Goal: Task Accomplishment & Management: Complete application form

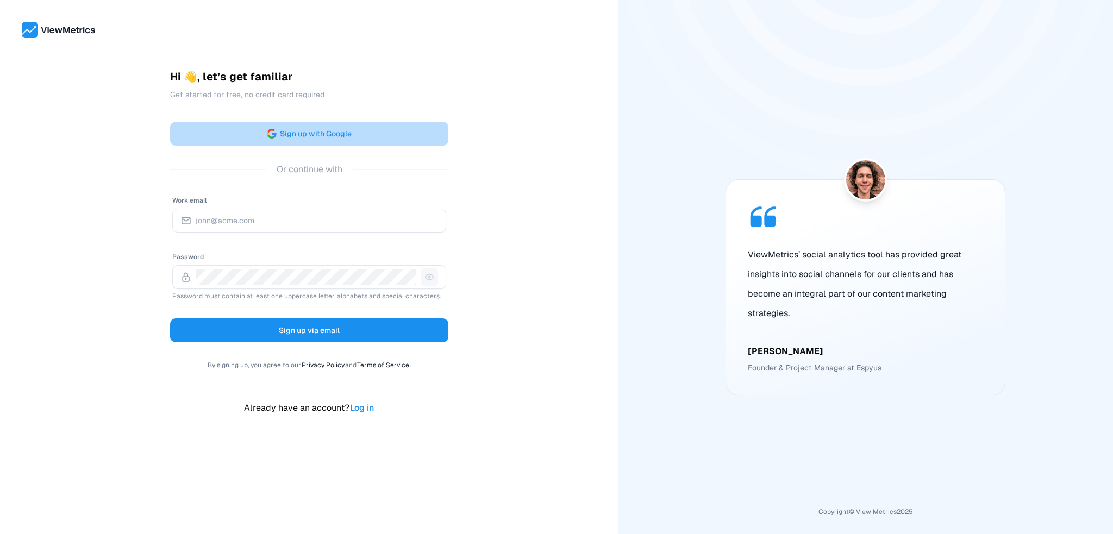
click at [338, 132] on span "Sign up with Google" at bounding box center [316, 133] width 72 height 13
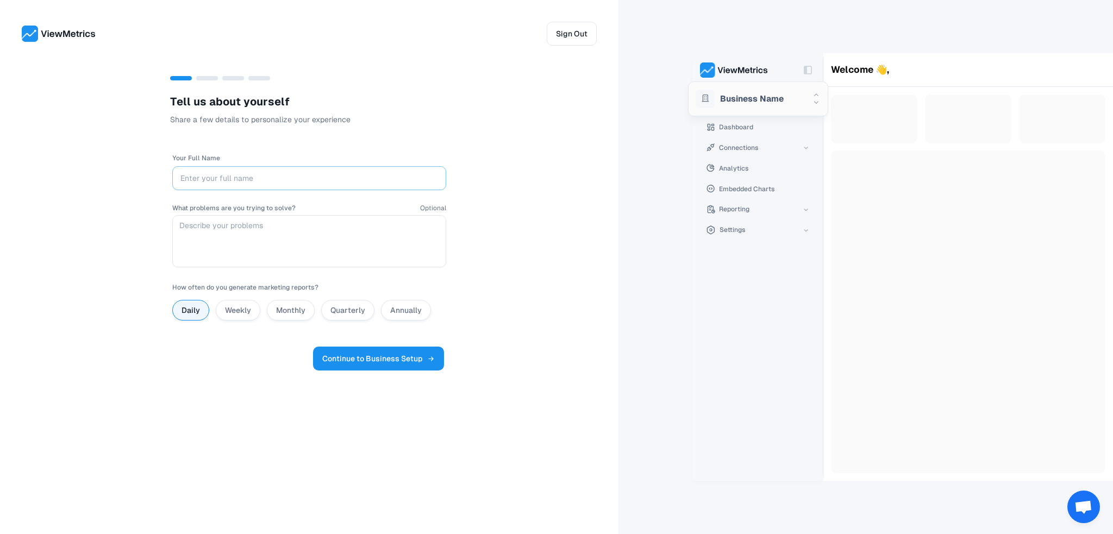
click at [272, 168] on div at bounding box center [309, 178] width 274 height 24
click at [354, 178] on input "Your Full Name" at bounding box center [309, 178] width 258 height 15
click at [559, 20] on div "Sign Out" at bounding box center [309, 23] width 619 height 46
click at [559, 32] on span "Sign Out" at bounding box center [572, 33] width 32 height 13
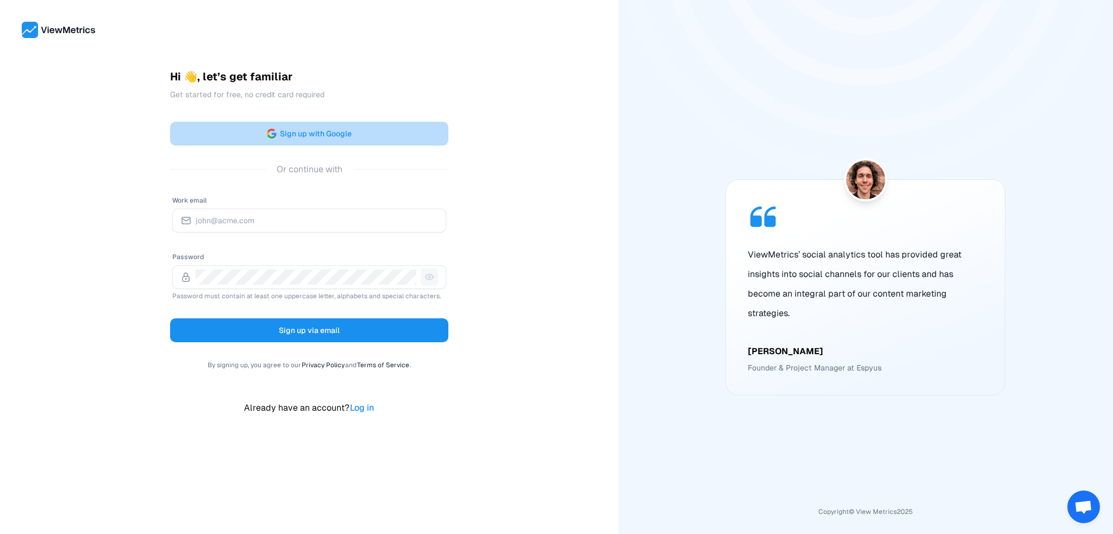
click at [384, 133] on button "Sign up with Google" at bounding box center [309, 134] width 278 height 24
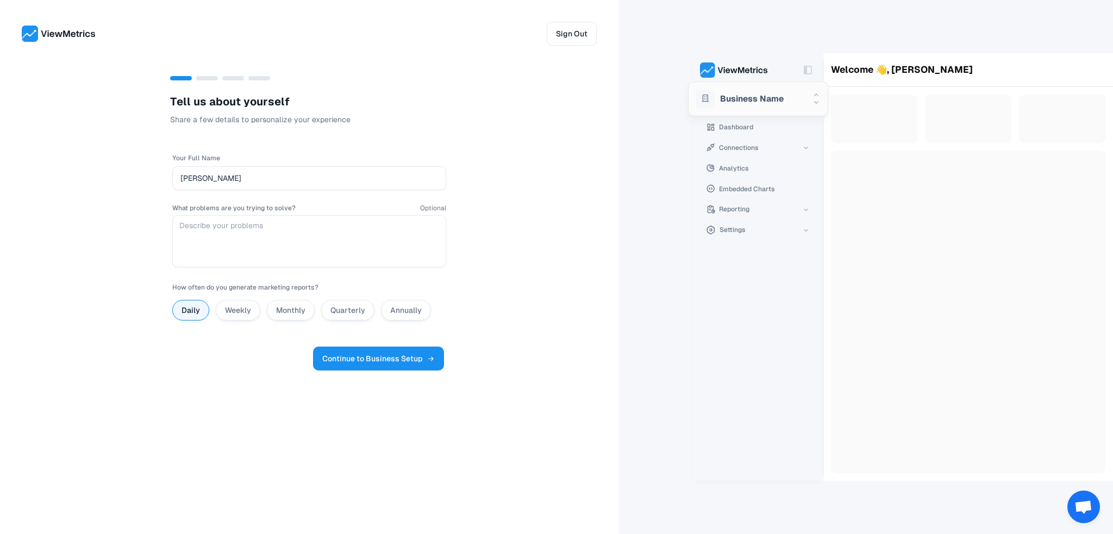
type input "[PERSON_NAME]"
drag, startPoint x: 289, startPoint y: 309, endPoint x: 391, endPoint y: 340, distance: 107.3
click at [289, 310] on label "Monthly" at bounding box center [290, 310] width 29 height 10
radio input "false"
radio input "true"
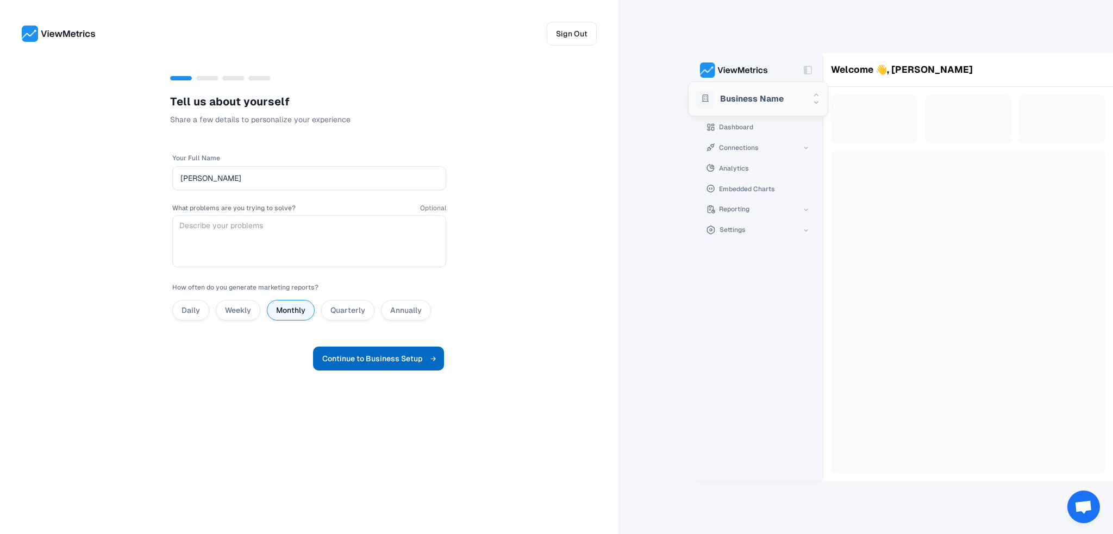
click at [405, 352] on span "Continue to Business Setup" at bounding box center [378, 358] width 113 height 13
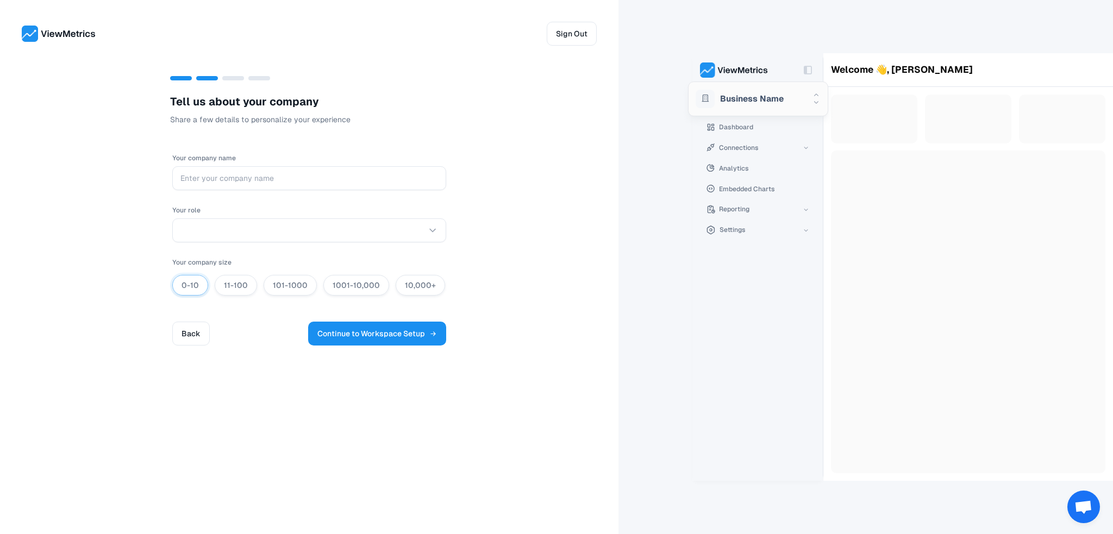
click at [183, 286] on label "0-10" at bounding box center [190, 285] width 17 height 10
radio input "true"
click at [233, 230] on html "Sign Out T e l l u s a b o u t y o u r c o m p a n y Share a few details to per…" at bounding box center [556, 267] width 1113 height 534
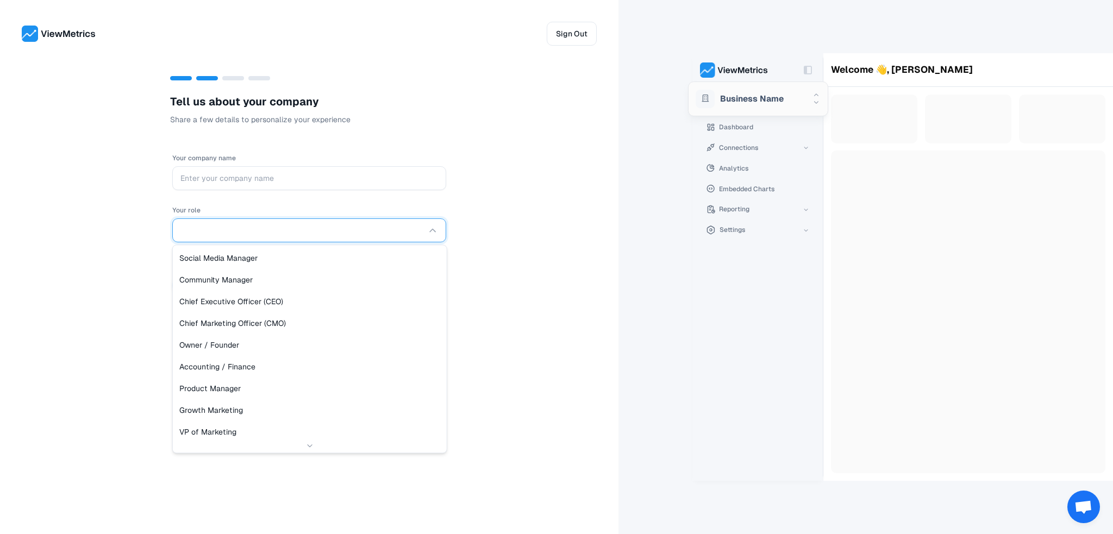
select select "Owner / Founder"
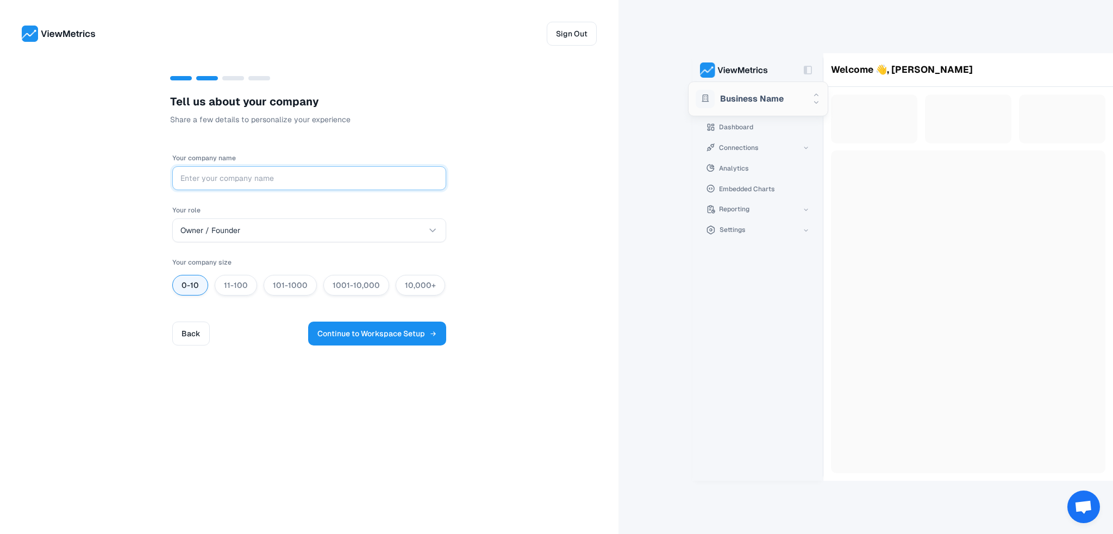
click at [246, 174] on input "Your company name" at bounding box center [309, 178] width 258 height 15
type input "coffee quest"
click at [395, 327] on span "Continue to Workspace Setup" at bounding box center [377, 333] width 120 height 13
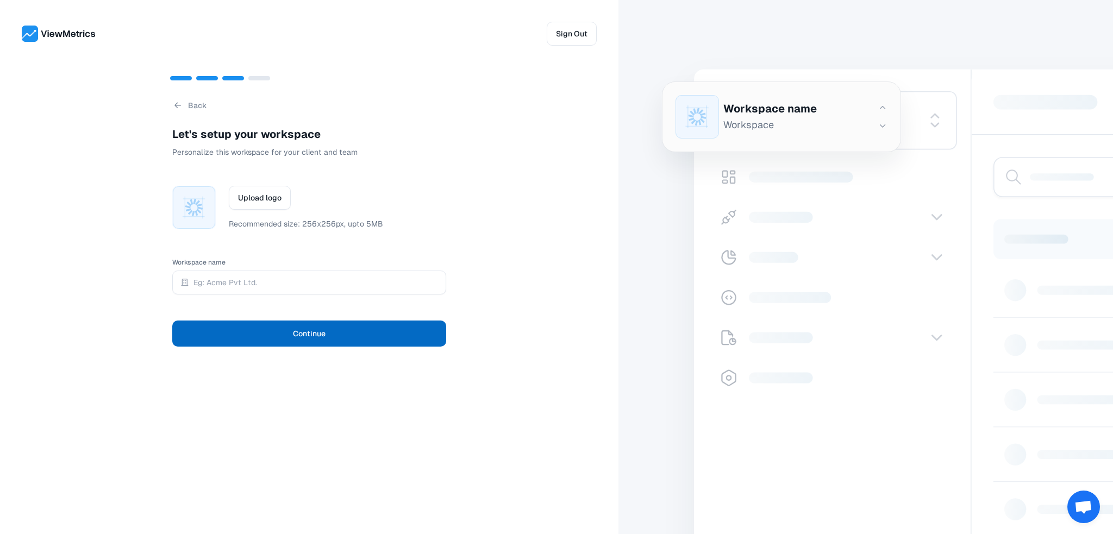
click at [346, 333] on button "Continue" at bounding box center [309, 334] width 274 height 26
type input "cq"
click at [291, 337] on span "Create workspace" at bounding box center [309, 333] width 67 height 15
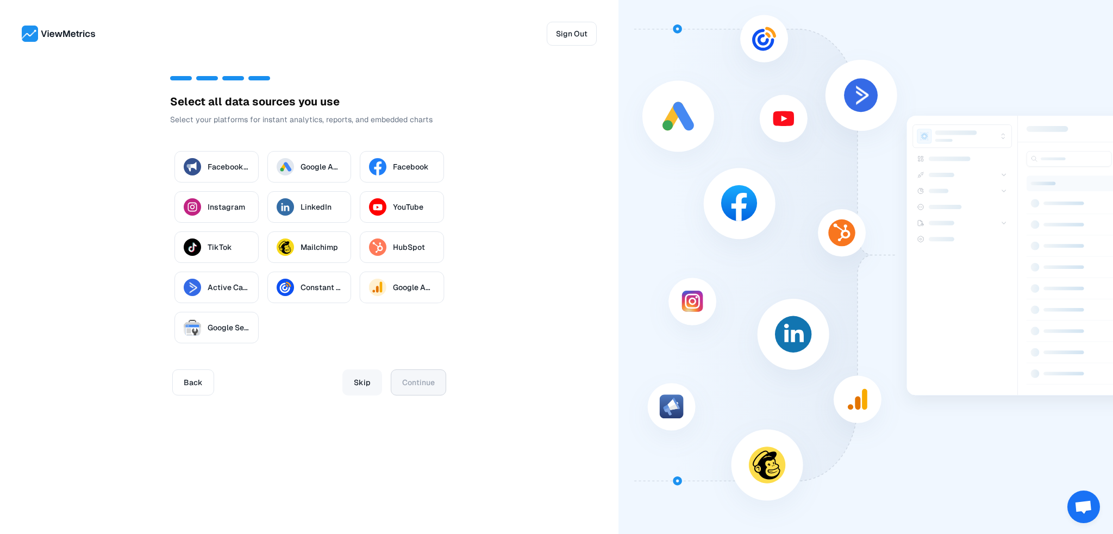
click at [358, 380] on span "Skip" at bounding box center [362, 382] width 17 height 15
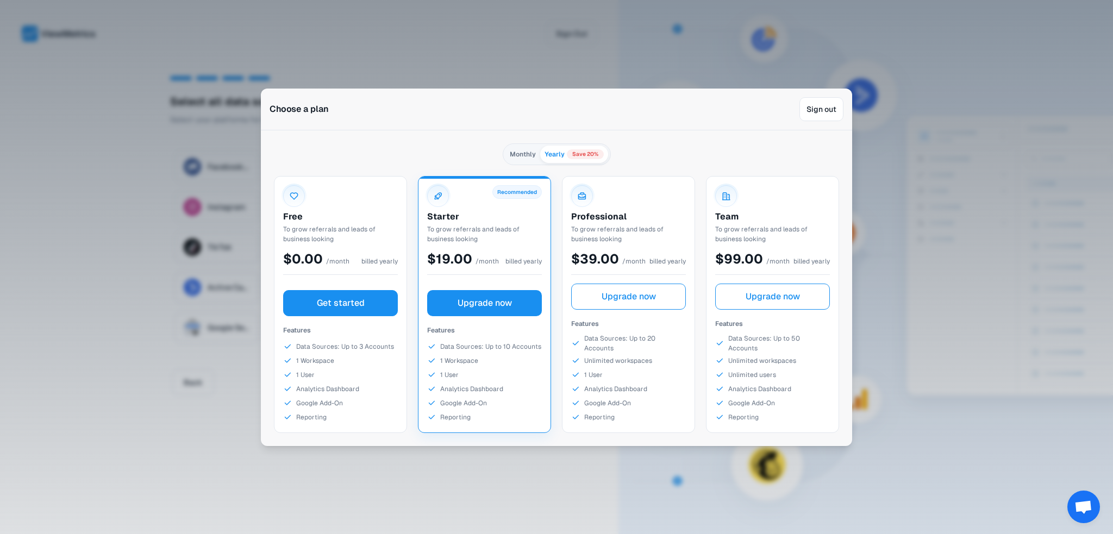
click at [336, 297] on span "Get started" at bounding box center [341, 303] width 48 height 13
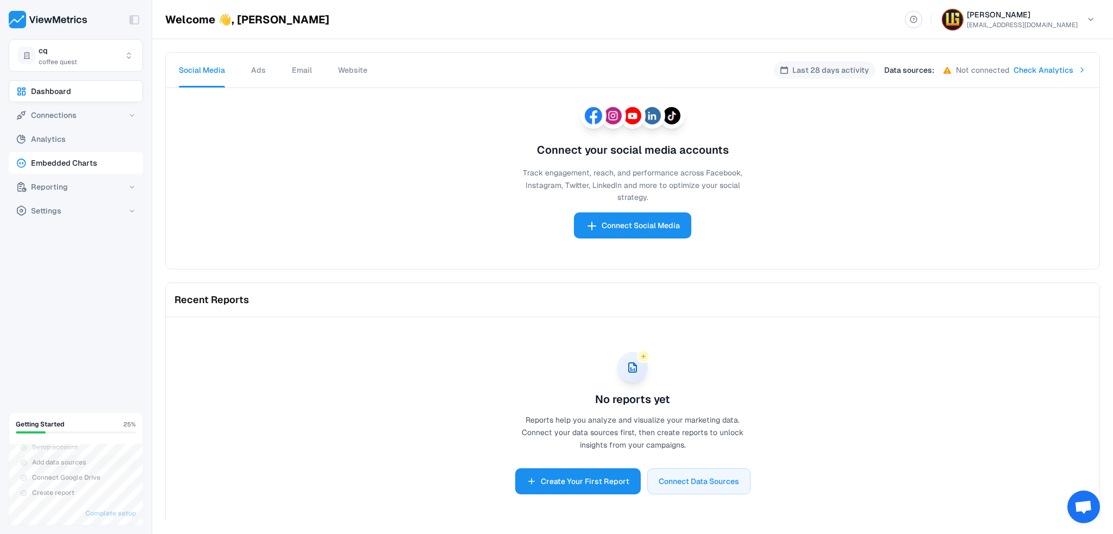
click at [72, 166] on span "Embedded Charts" at bounding box center [64, 163] width 66 height 13
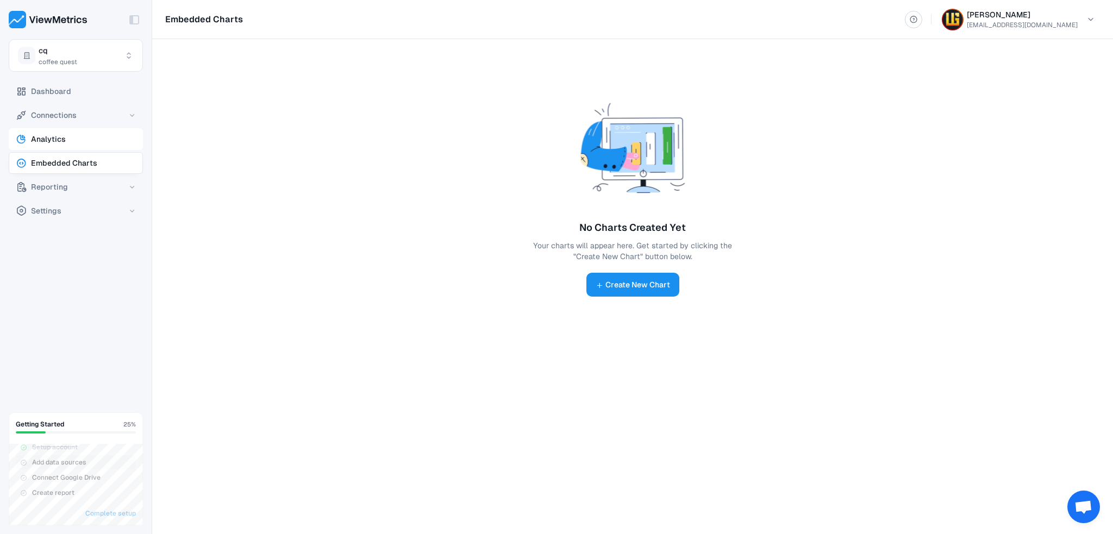
click at [57, 147] on button "Analytics" at bounding box center [76, 139] width 134 height 22
